Goal: Task Accomplishment & Management: Complete application form

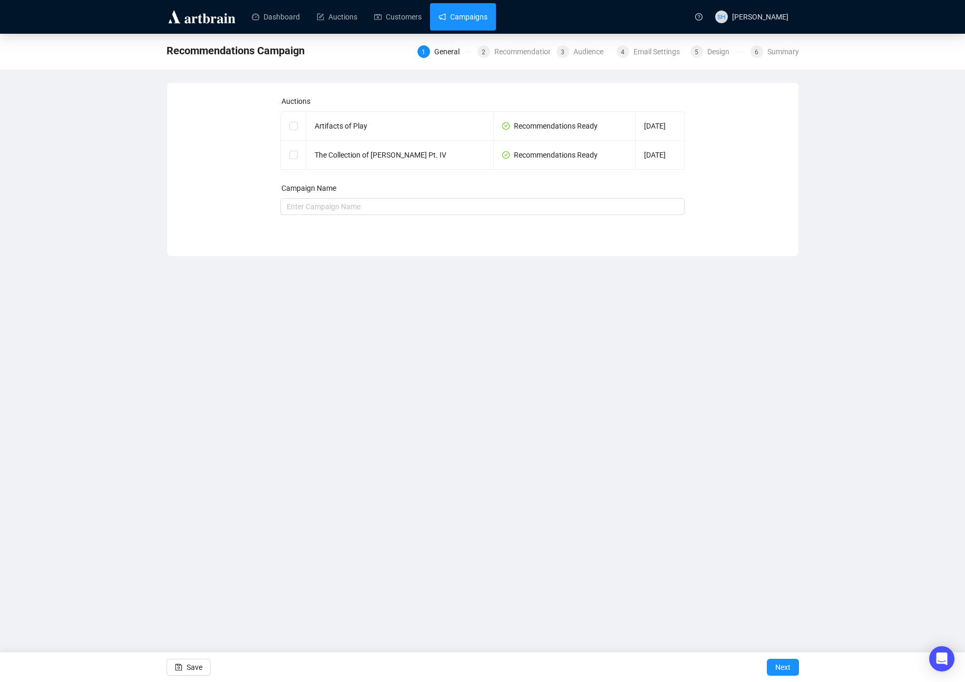
drag, startPoint x: 483, startPoint y: 24, endPoint x: 475, endPoint y: 24, distance: 7.9
click at [483, 24] on link "Campaigns" at bounding box center [462, 16] width 49 height 27
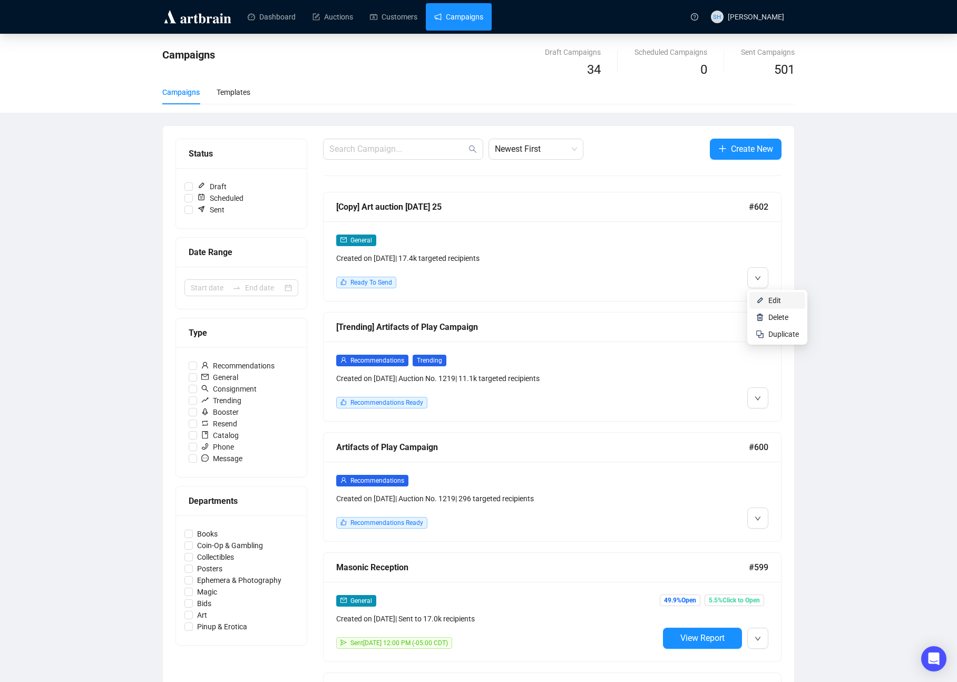
click at [769, 299] on span "Edit" at bounding box center [774, 300] width 13 height 8
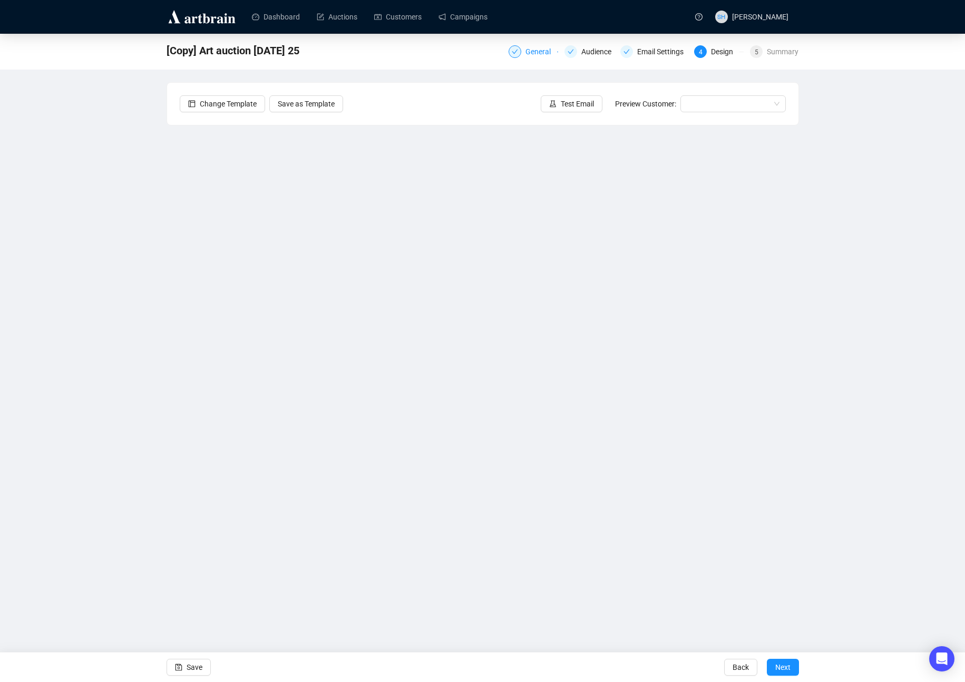
click at [527, 51] on div "General" at bounding box center [541, 51] width 32 height 13
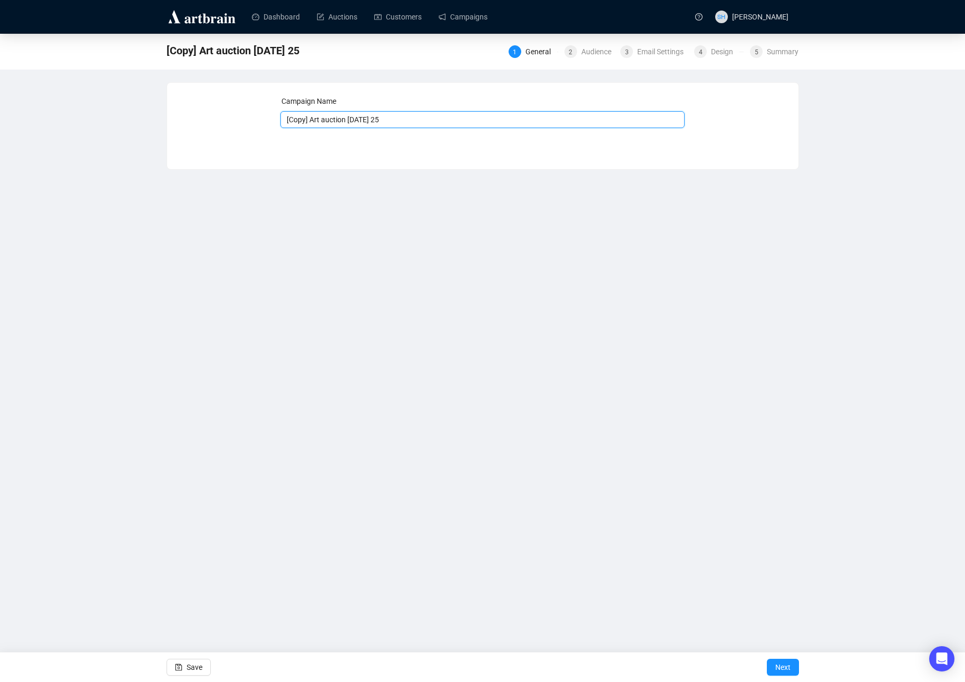
drag, startPoint x: 322, startPoint y: 120, endPoint x: 264, endPoint y: 113, distance: 58.8
click at [259, 113] on div "Campaign Name [Copy] Art auction [DATE] 25 Save Next" at bounding box center [483, 117] width 606 height 45
type input "Masonic auction [DATE] 25"
click at [775, 665] on span "Next" at bounding box center [782, 666] width 15 height 29
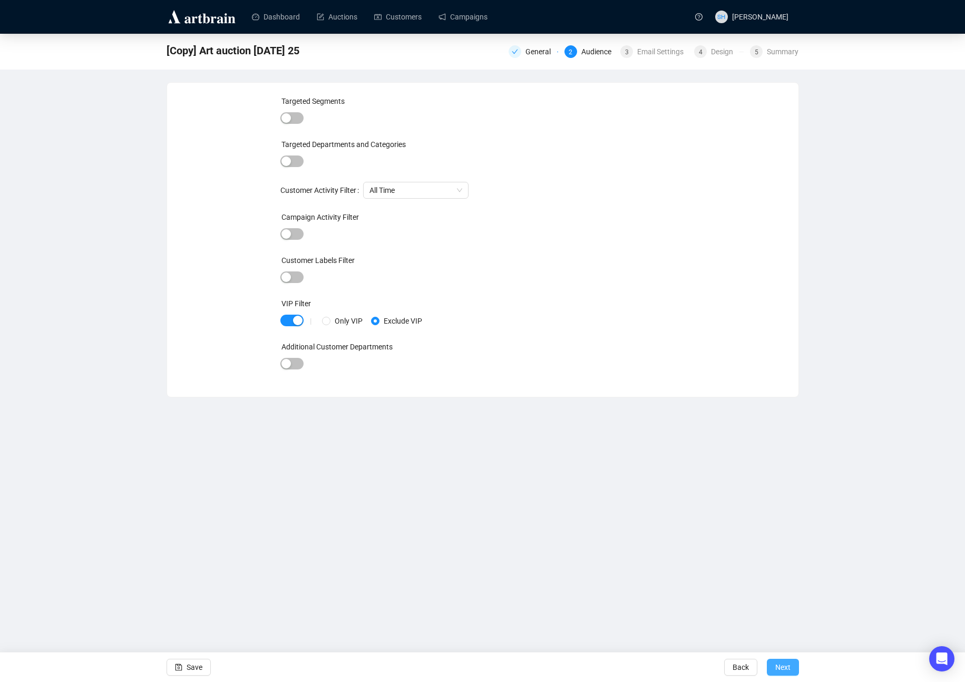
click at [780, 666] on span "Next" at bounding box center [782, 666] width 15 height 29
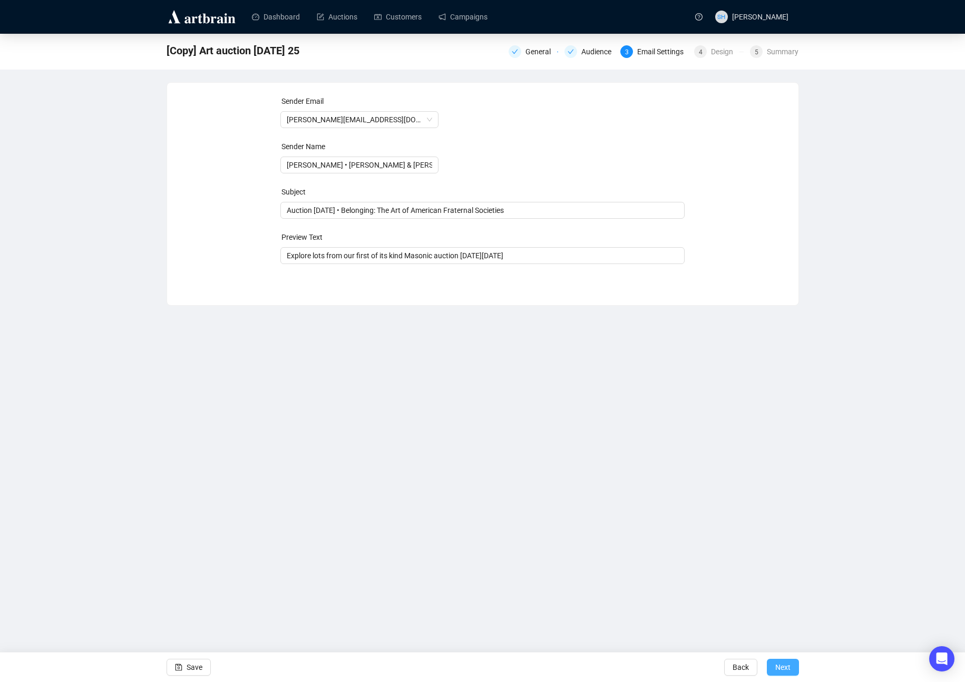
click at [778, 662] on span "Next" at bounding box center [782, 666] width 15 height 29
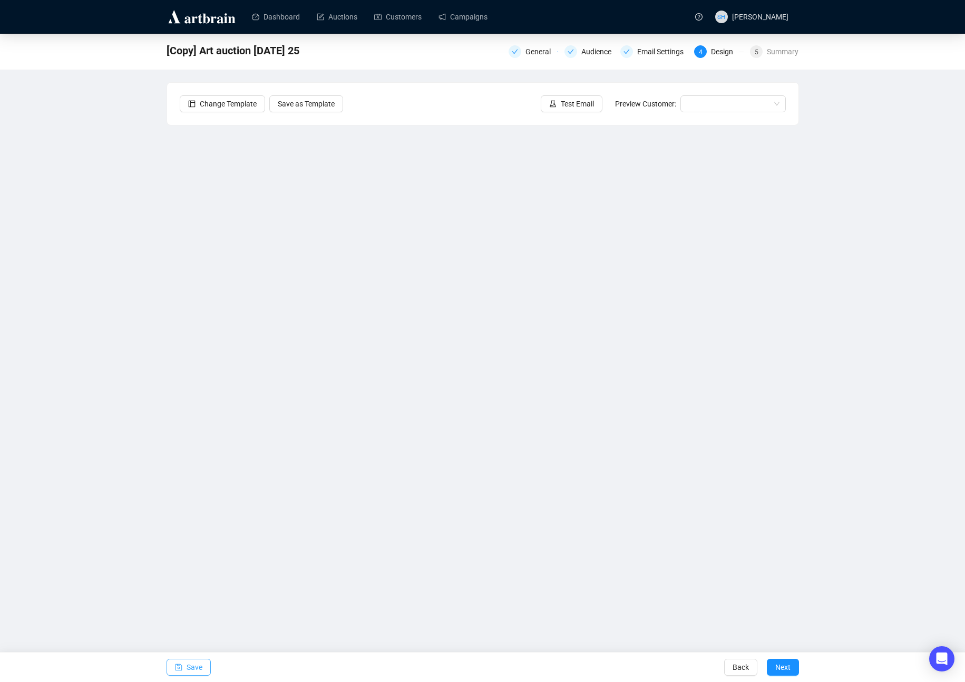
click at [194, 662] on span "Save" at bounding box center [194, 666] width 16 height 29
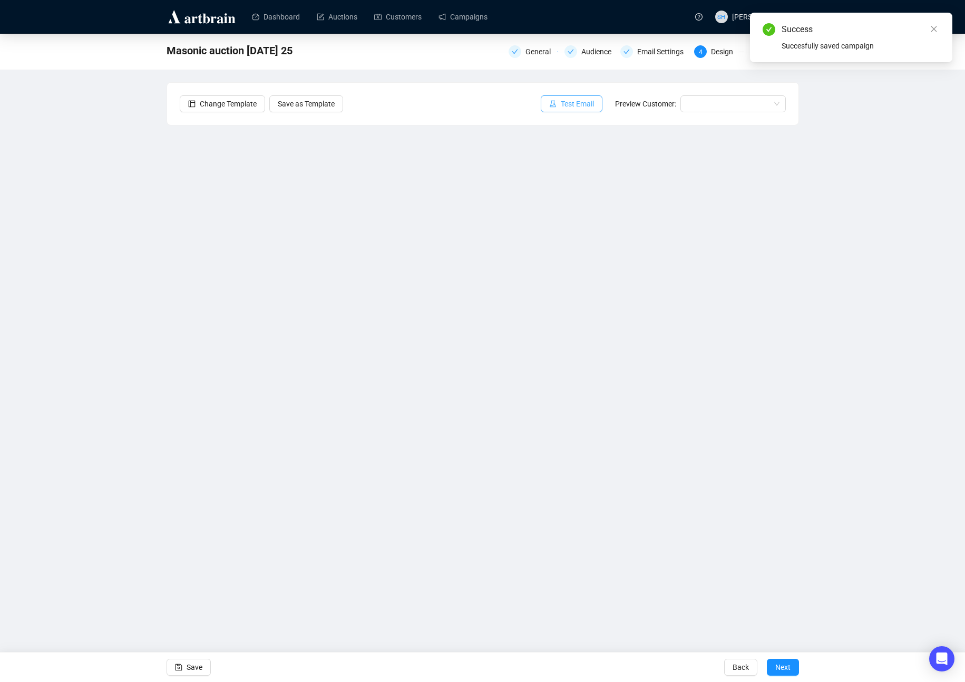
click at [561, 102] on span "Test Email" at bounding box center [576, 104] width 33 height 12
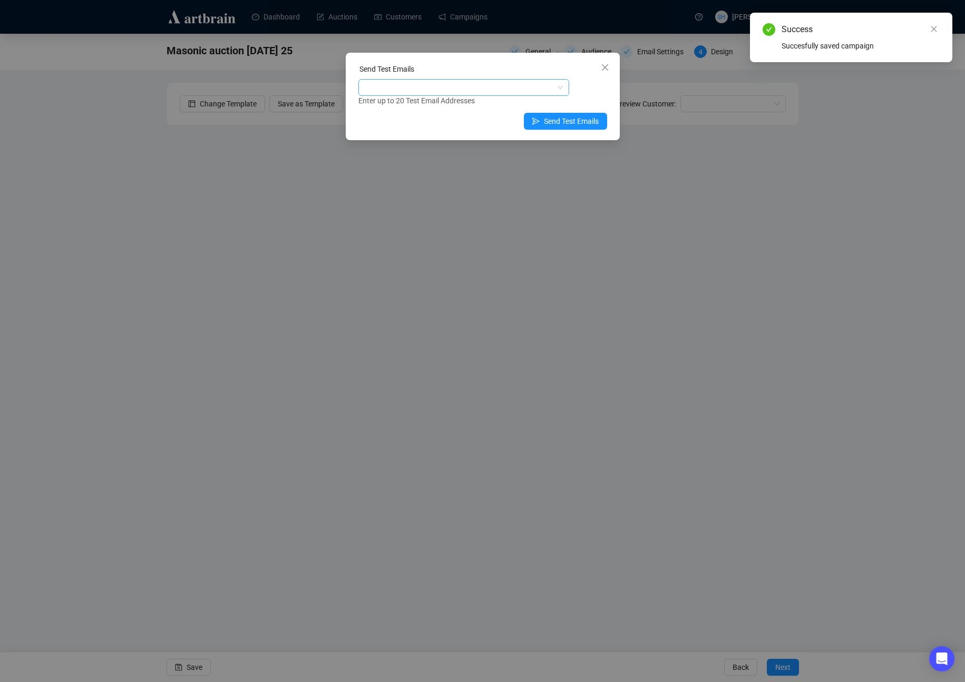
click at [370, 83] on div at bounding box center [457, 87] width 195 height 15
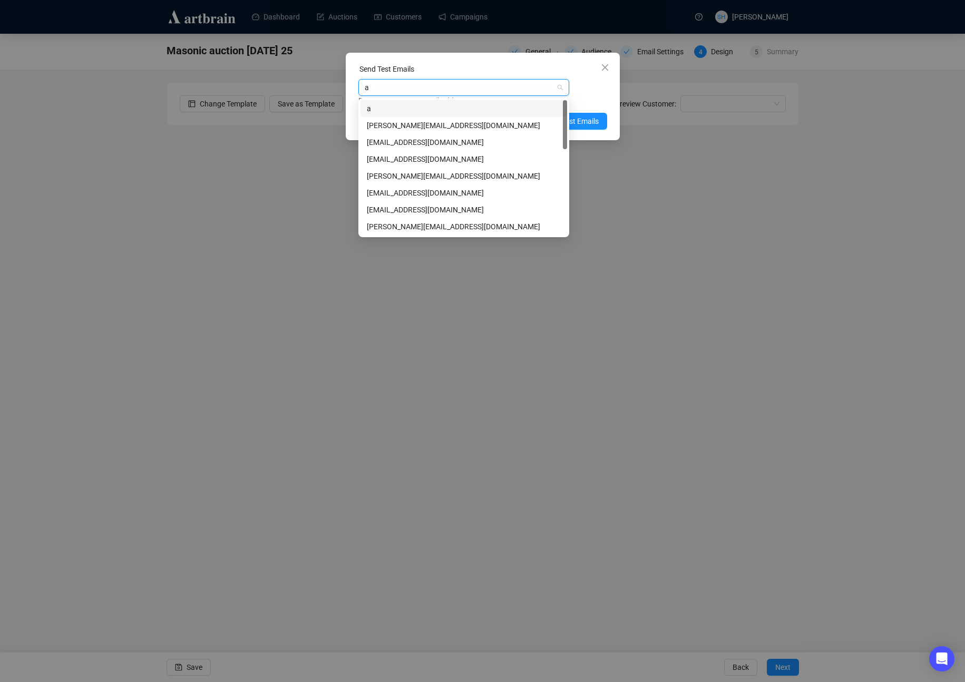
type input "ar"
click at [399, 160] on div "[PERSON_NAME][EMAIL_ADDRESS][DOMAIN_NAME]" at bounding box center [464, 159] width 194 height 12
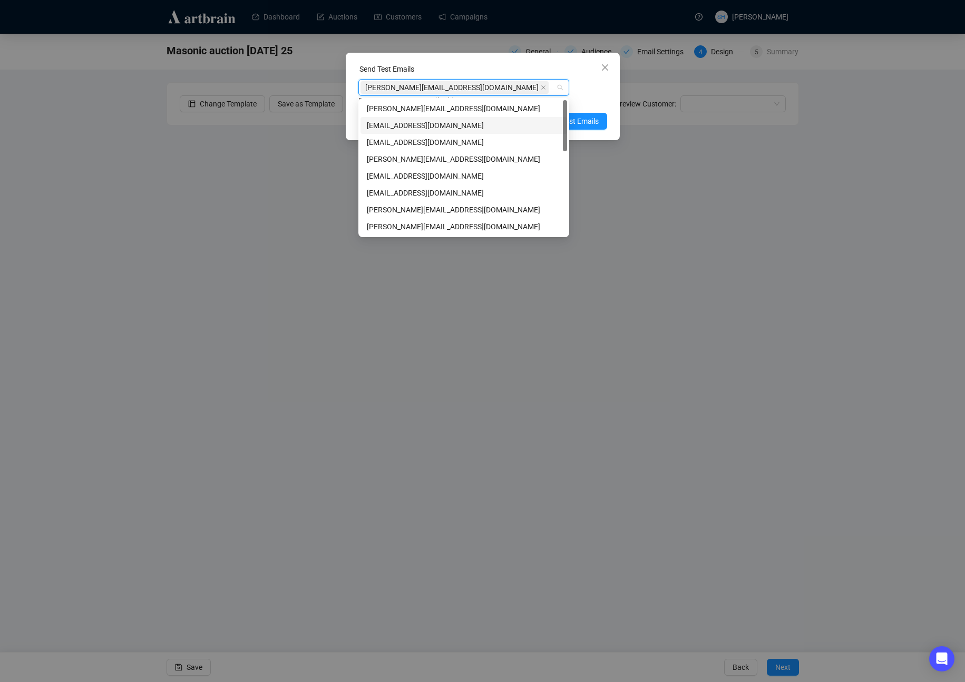
click at [382, 127] on div "[EMAIL_ADDRESS][DOMAIN_NAME]" at bounding box center [464, 126] width 194 height 12
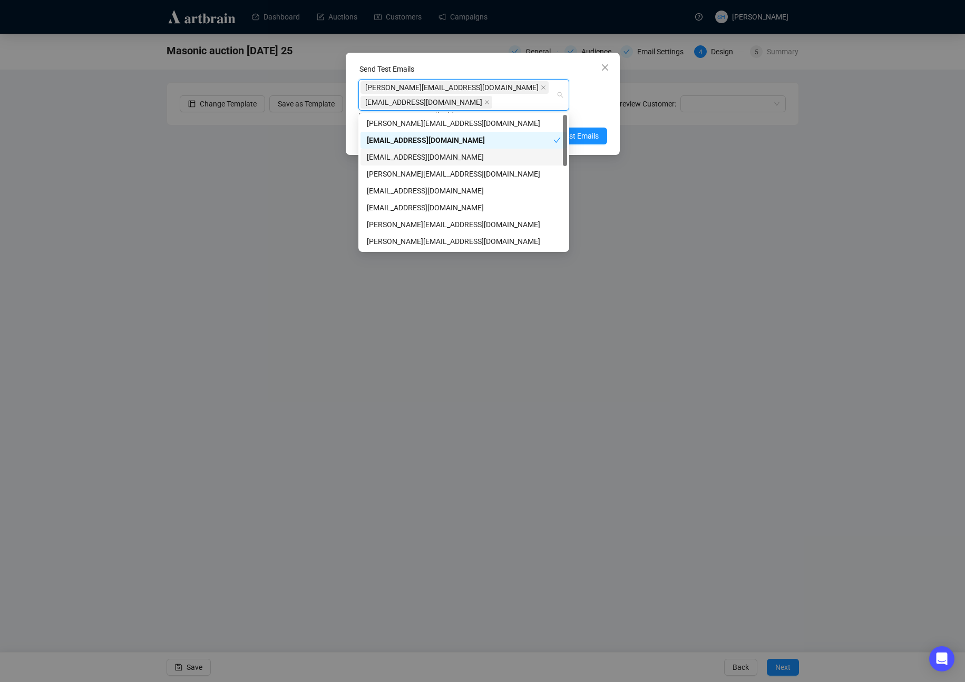
click at [594, 94] on div "[PERSON_NAME][EMAIL_ADDRESS][DOMAIN_NAME] [EMAIL_ADDRESS][DOMAIN_NAME] Enter up…" at bounding box center [482, 100] width 249 height 42
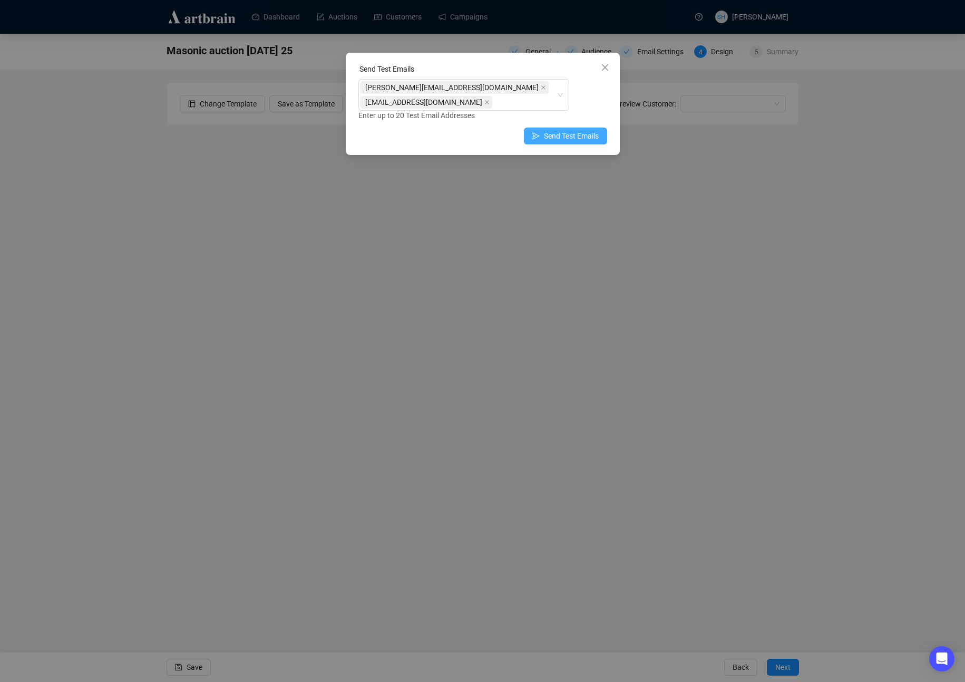
click at [573, 135] on span "Send Test Emails" at bounding box center [571, 136] width 55 height 12
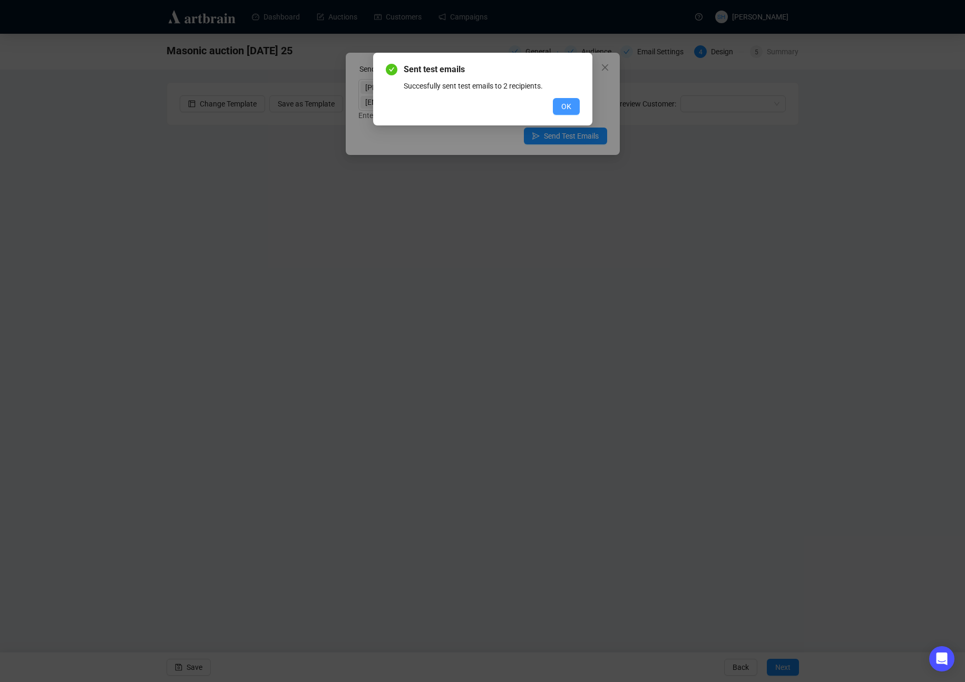
click at [564, 105] on span "OK" at bounding box center [566, 107] width 10 height 12
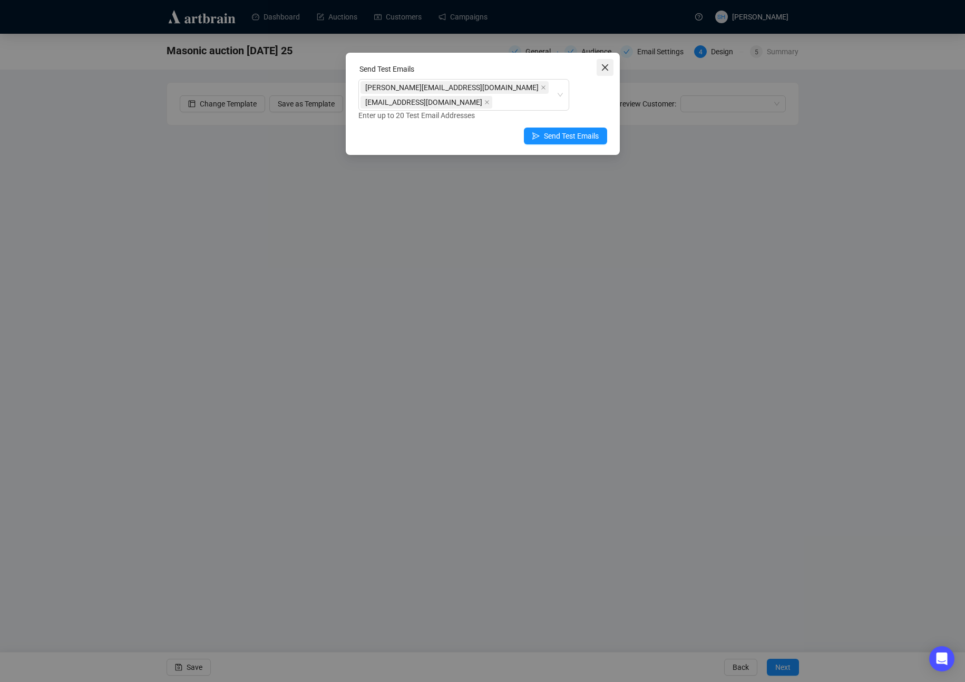
drag, startPoint x: 604, startPoint y: 67, endPoint x: 606, endPoint y: 73, distance: 6.7
click at [603, 67] on icon "close" at bounding box center [605, 67] width 8 height 8
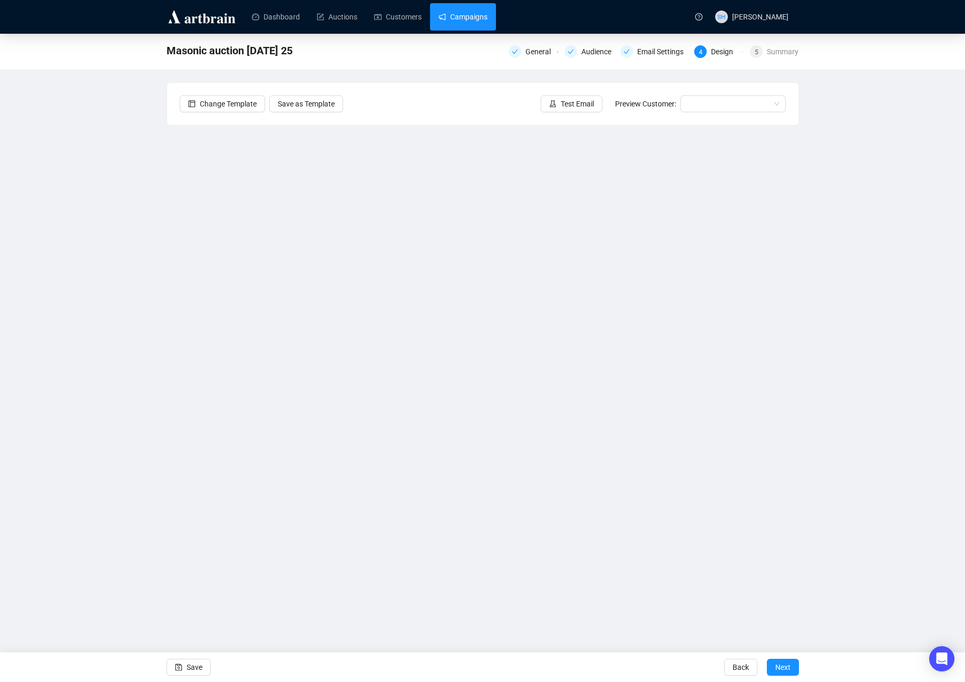
click at [464, 17] on link "Campaigns" at bounding box center [462, 16] width 49 height 27
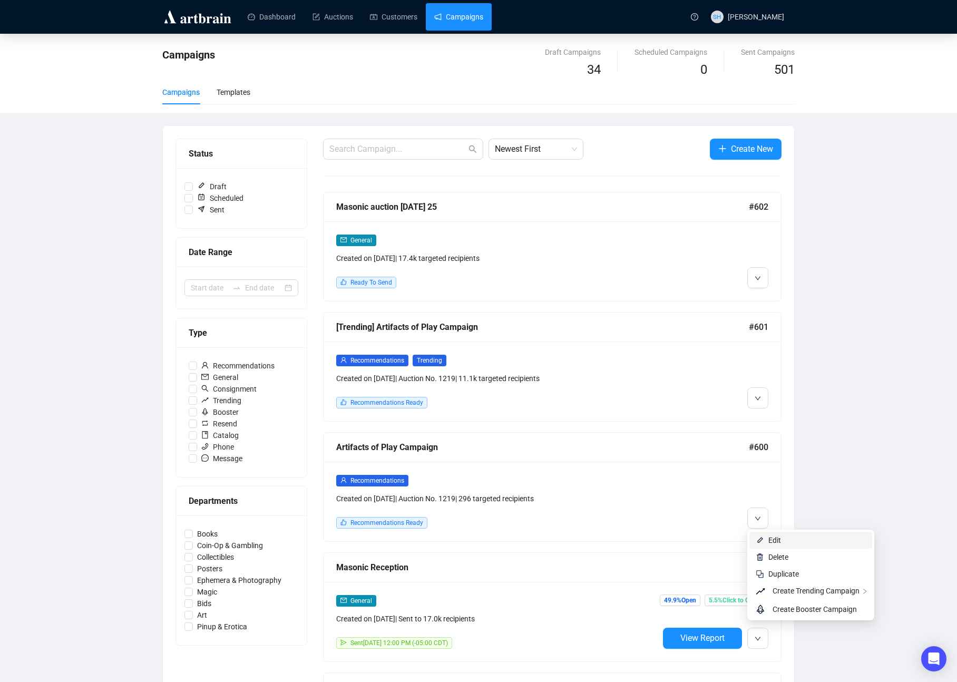
click at [774, 538] on span "Edit" at bounding box center [774, 540] width 13 height 8
